Goal: Task Accomplishment & Management: Manage account settings

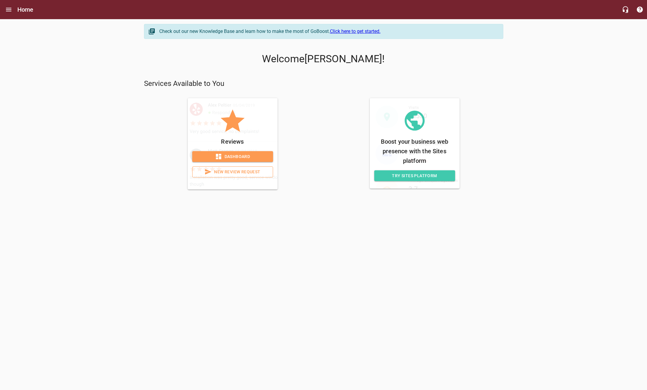
click at [249, 156] on span "Dashboard" at bounding box center [232, 156] width 71 height 7
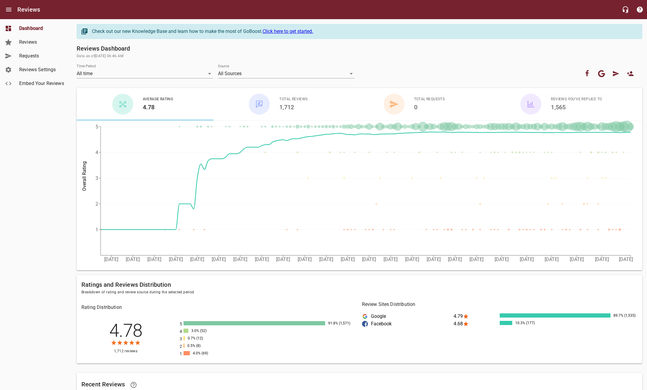
click at [34, 40] on span "Reviews" at bounding box center [42, 42] width 46 height 7
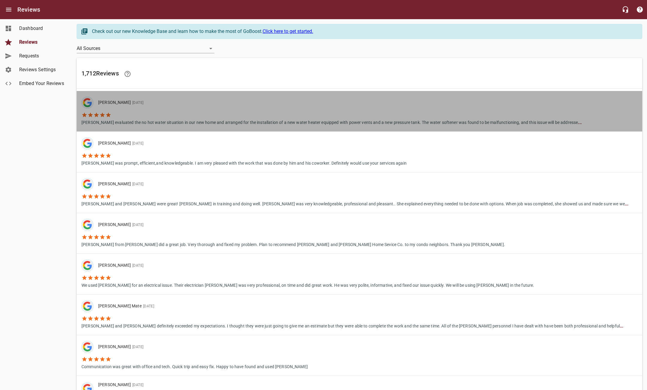
click at [138, 120] on p "[PERSON_NAME] evaluated the no hot water situation in our new home and arranged…" at bounding box center [331, 122] width 500 height 8
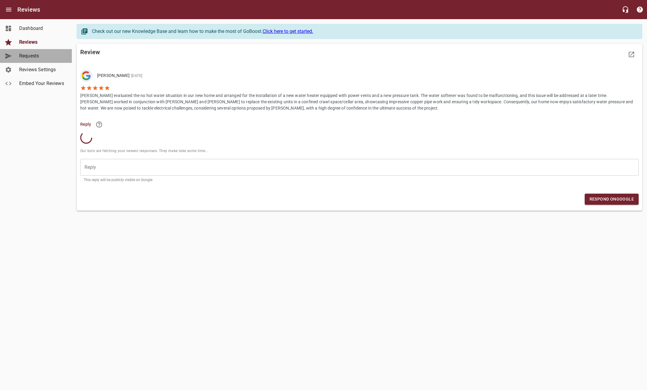
click at [31, 59] on span "Requests" at bounding box center [42, 55] width 46 height 7
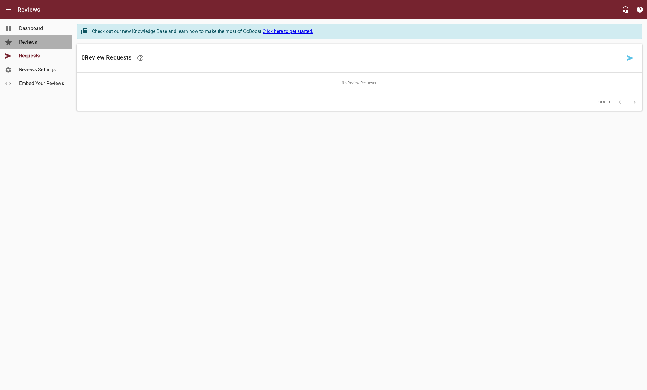
click at [34, 42] on span "Reviews" at bounding box center [42, 42] width 46 height 7
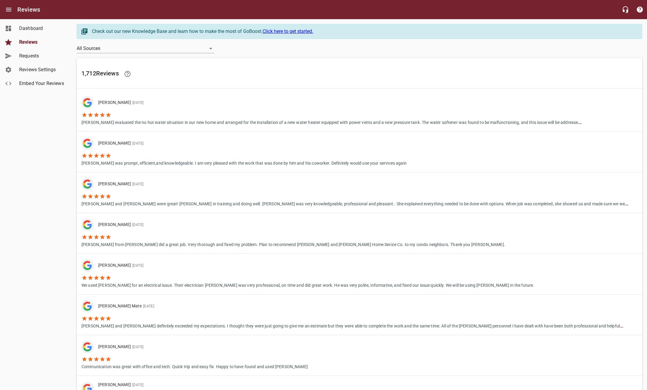
click at [33, 30] on span "Dashboard" at bounding box center [42, 28] width 46 height 7
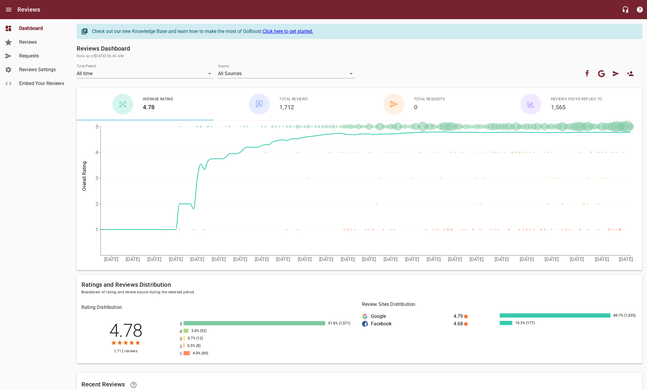
click at [36, 71] on span "Reviews Settings" at bounding box center [42, 69] width 46 height 7
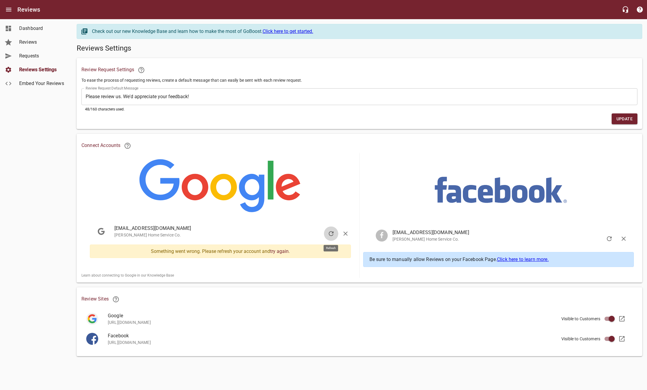
click at [332, 235] on icon "button" at bounding box center [331, 233] width 5 height 5
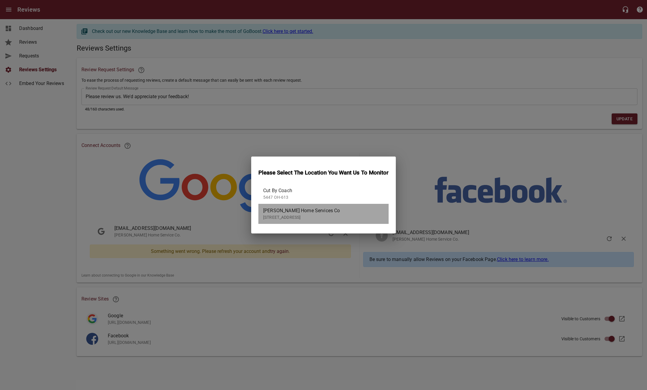
click at [292, 215] on p "[STREET_ADDRESS]" at bounding box center [321, 217] width 116 height 6
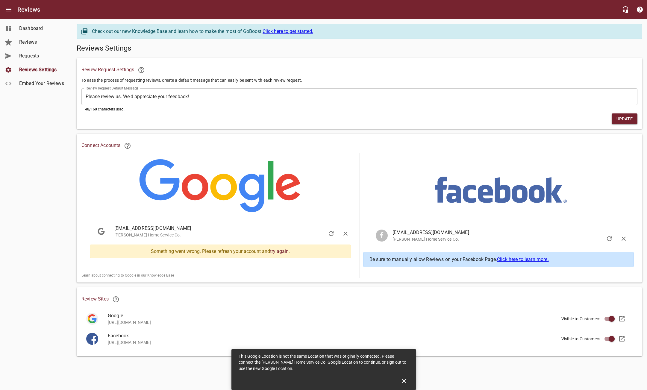
click at [404, 381] on icon "Close" at bounding box center [404, 381] width 4 height 4
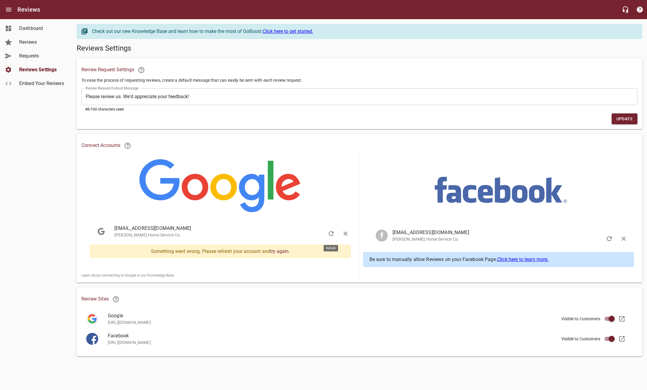
click at [333, 234] on icon "button" at bounding box center [331, 233] width 5 height 5
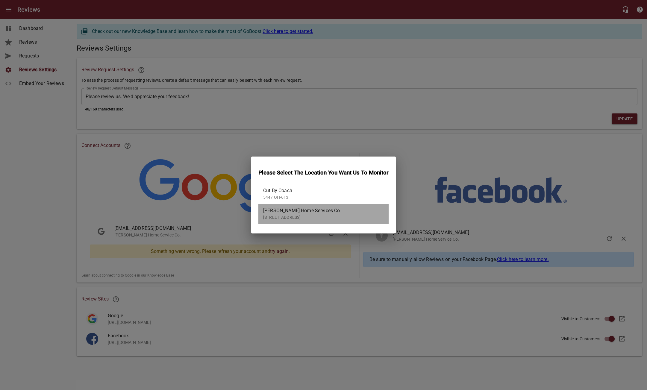
click at [315, 214] on span "[PERSON_NAME] Home Services Co" at bounding box center [321, 210] width 116 height 7
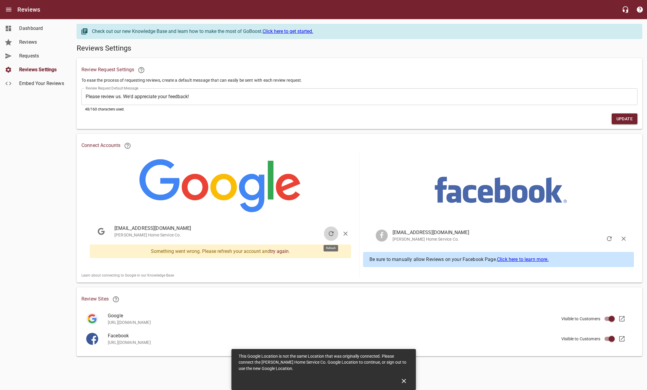
click at [332, 232] on icon "button" at bounding box center [330, 233] width 7 height 7
